Goal: Find specific page/section: Find specific page/section

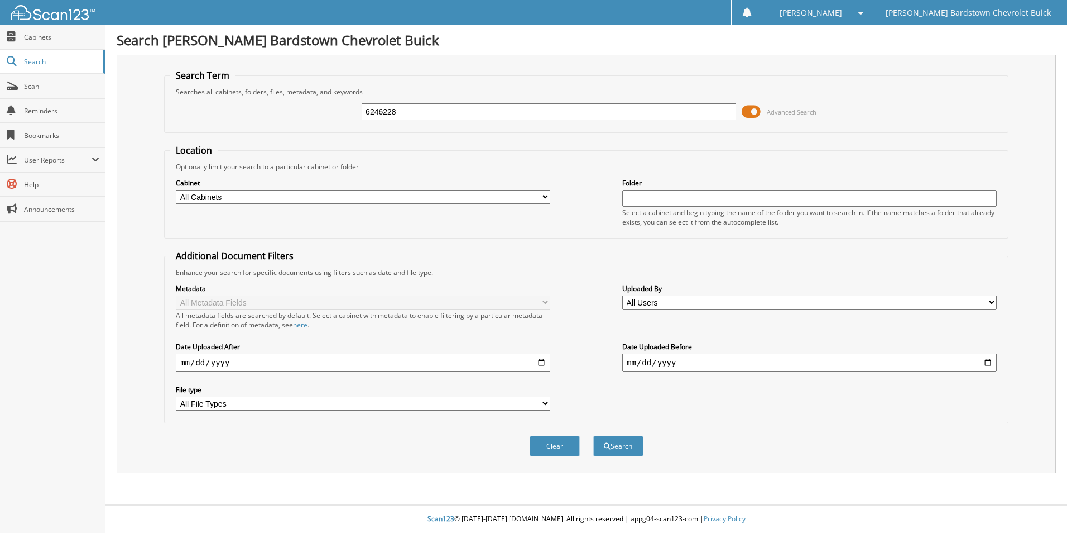
type input "6246228"
click at [593, 435] on button "Search" at bounding box center [618, 445] width 50 height 21
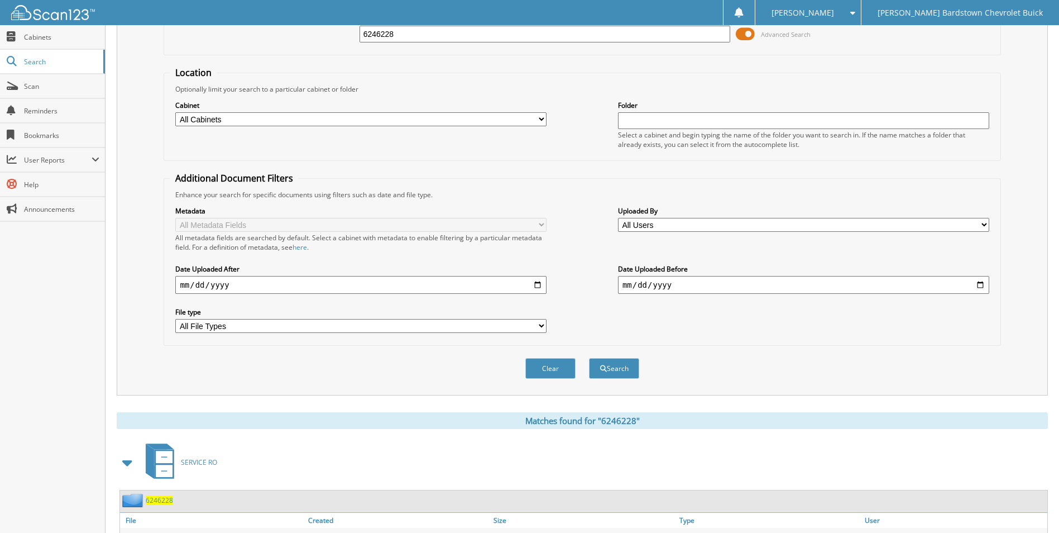
scroll to position [135, 0]
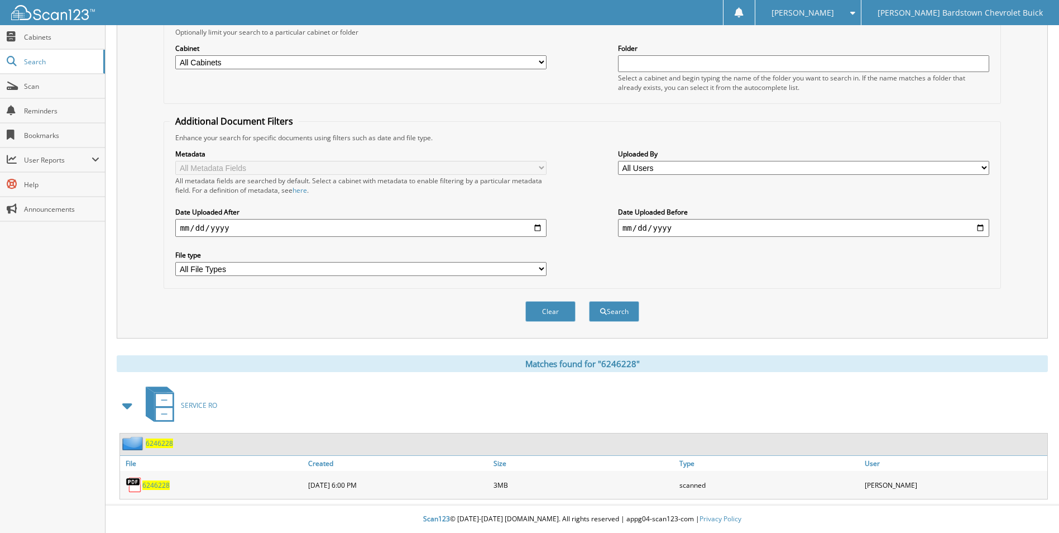
click at [166, 444] on span "6246228" at bounding box center [159, 442] width 27 height 9
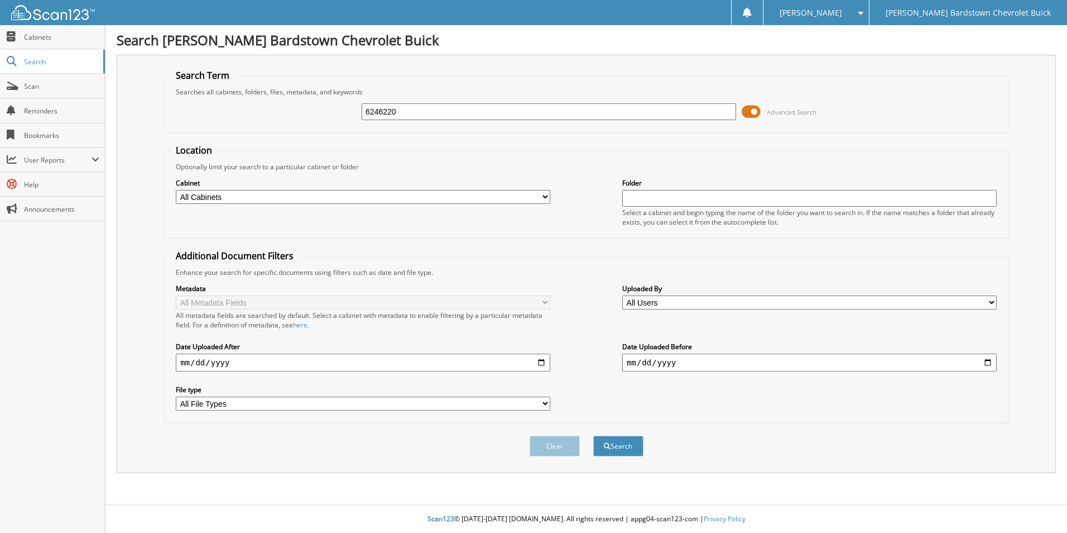
type input "6246220"
click at [593, 435] on button "Search" at bounding box center [618, 445] width 50 height 21
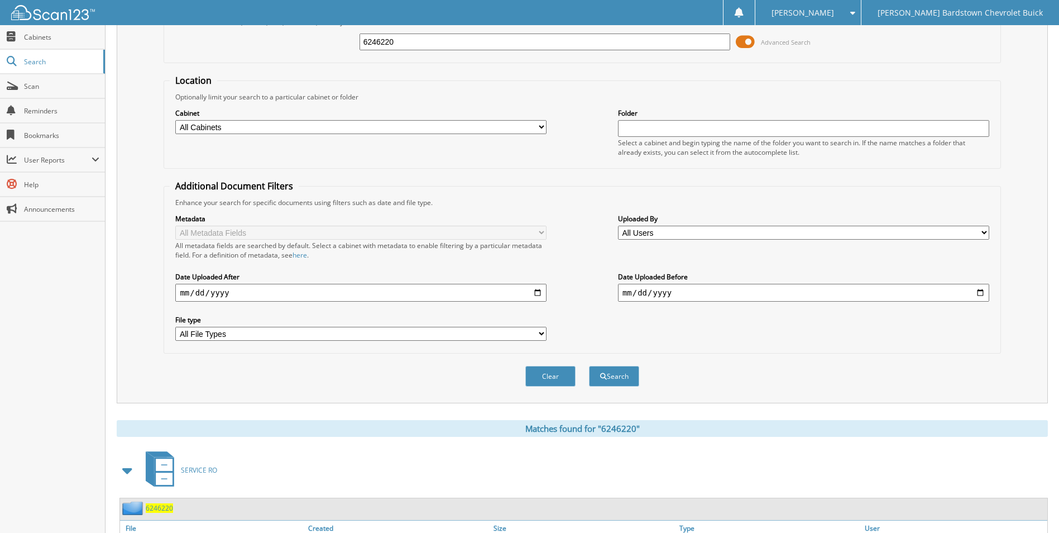
scroll to position [135, 0]
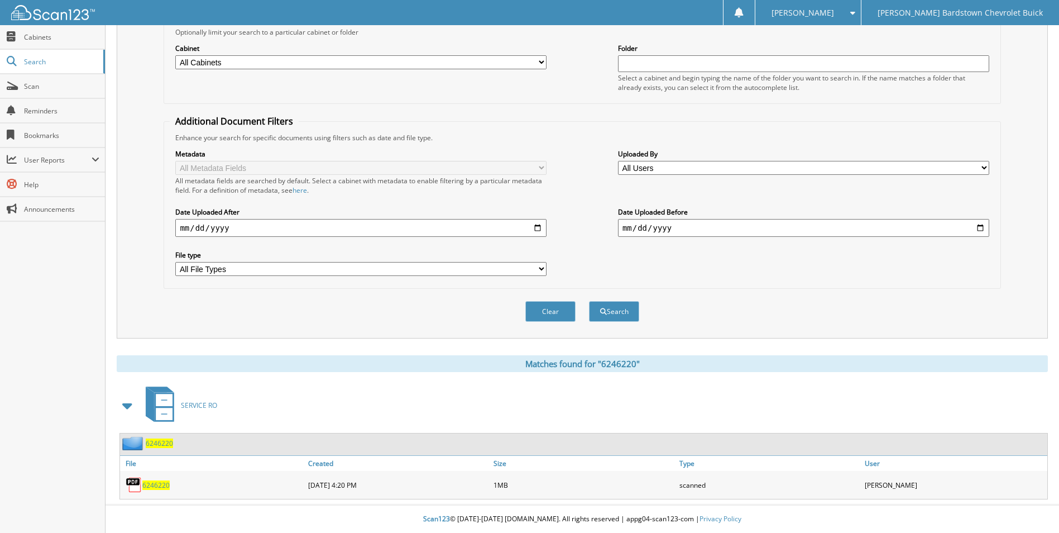
click at [161, 440] on span "6246220" at bounding box center [159, 442] width 27 height 9
